Goal: Task Accomplishment & Management: Manage account settings

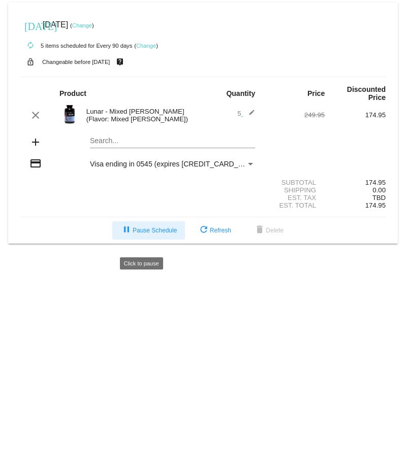
click at [162, 234] on span "pause Pause Schedule" at bounding box center [148, 230] width 56 height 7
click at [92, 25] on link "Change" at bounding box center [82, 25] width 20 height 6
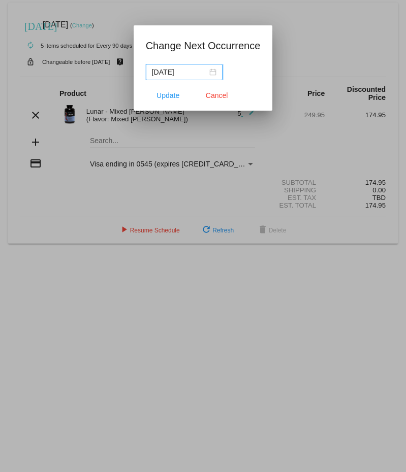
click at [211, 74] on nz-date-picker "[DATE]" at bounding box center [184, 72] width 77 height 16
click at [206, 74] on div "[DATE]" at bounding box center [184, 72] width 64 height 11
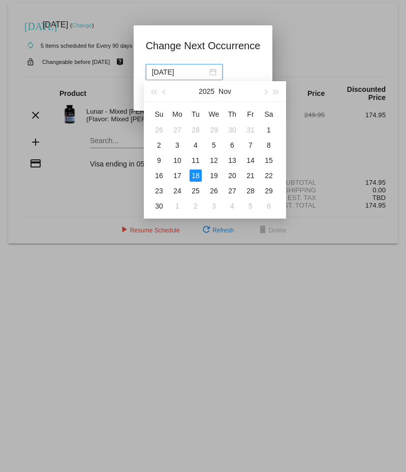
click at [206, 74] on div "[DATE]" at bounding box center [184, 72] width 64 height 11
click at [263, 91] on span "button" at bounding box center [264, 92] width 5 height 5
click at [267, 95] on button "button" at bounding box center [264, 91] width 11 height 20
click at [267, 92] on span "button" at bounding box center [264, 92] width 5 height 5
click at [271, 143] on div "14" at bounding box center [268, 145] width 12 height 12
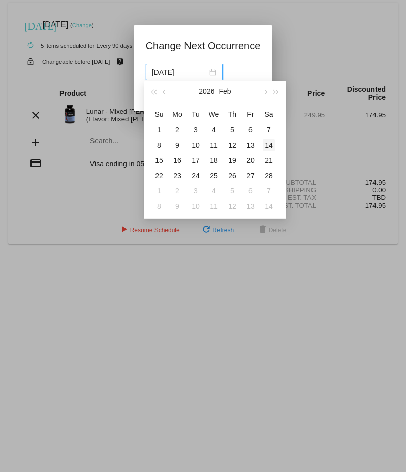
type input "[DATE]"
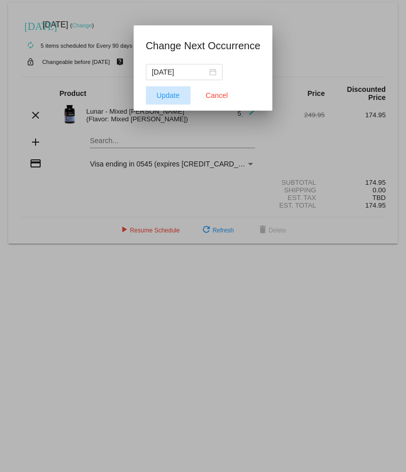
click at [168, 99] on span "Update" at bounding box center [167, 95] width 23 height 8
